Goal: Transaction & Acquisition: Subscribe to service/newsletter

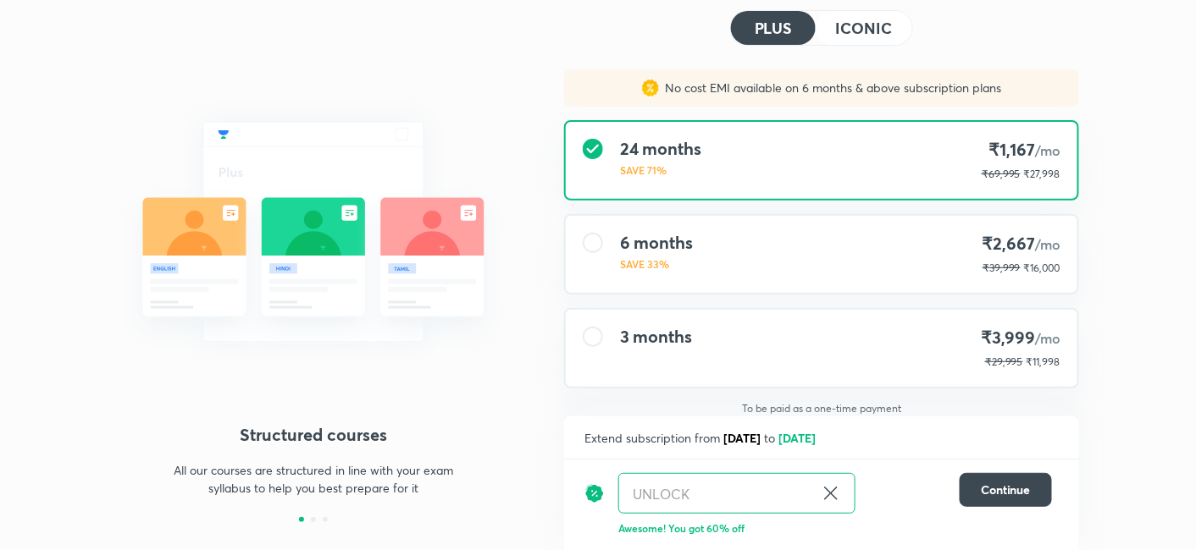
scroll to position [91, 0]
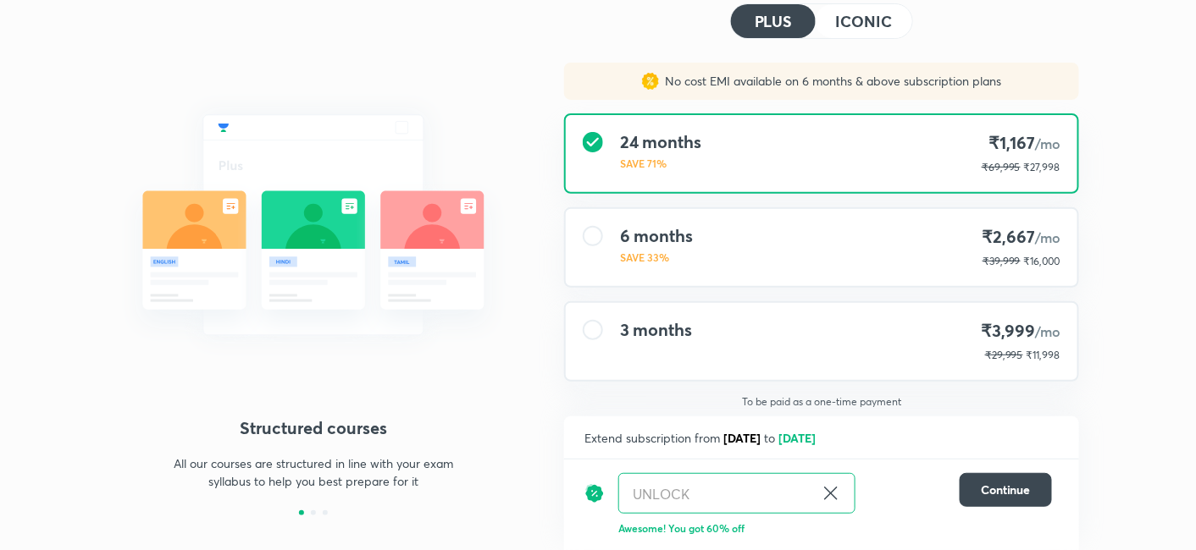
click at [271, 79] on img at bounding box center [313, 225] width 393 height 295
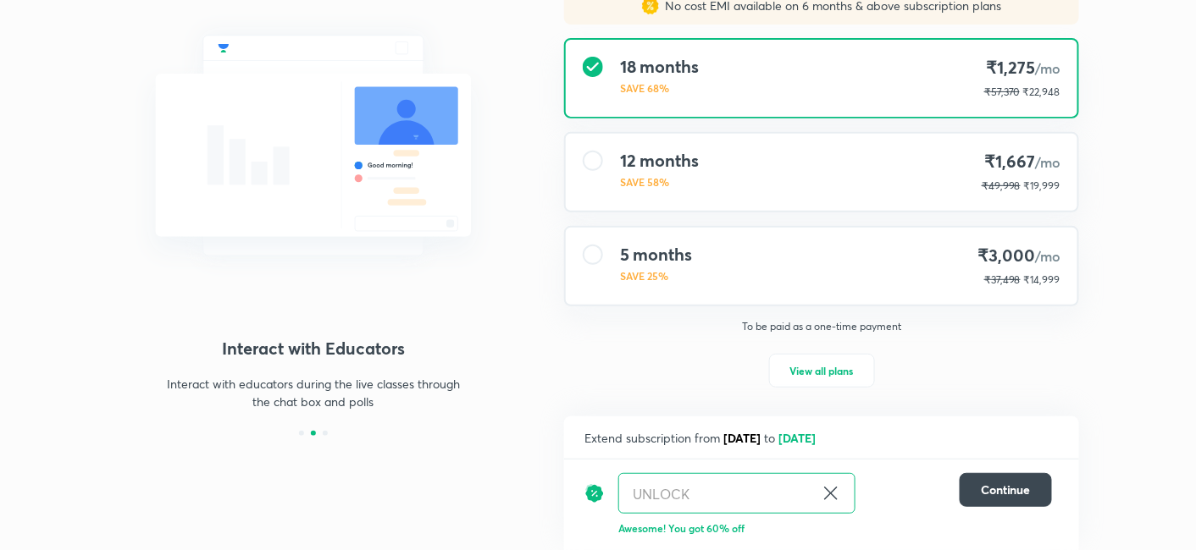
click at [837, 486] on icon at bounding box center [831, 493] width 20 height 20
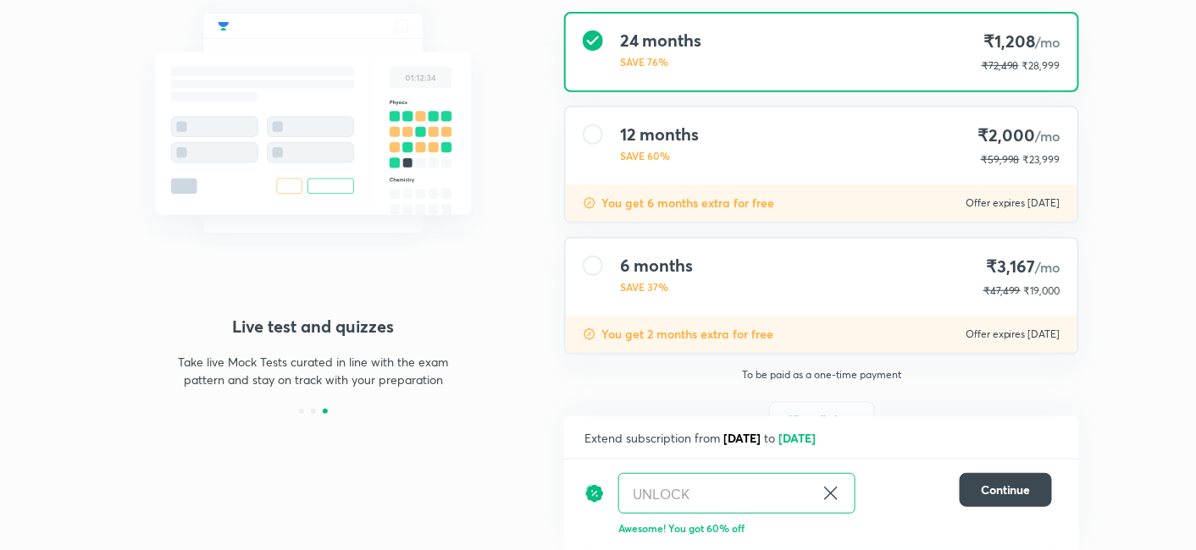
scroll to position [240, 0]
